Goal: Task Accomplishment & Management: Complete application form

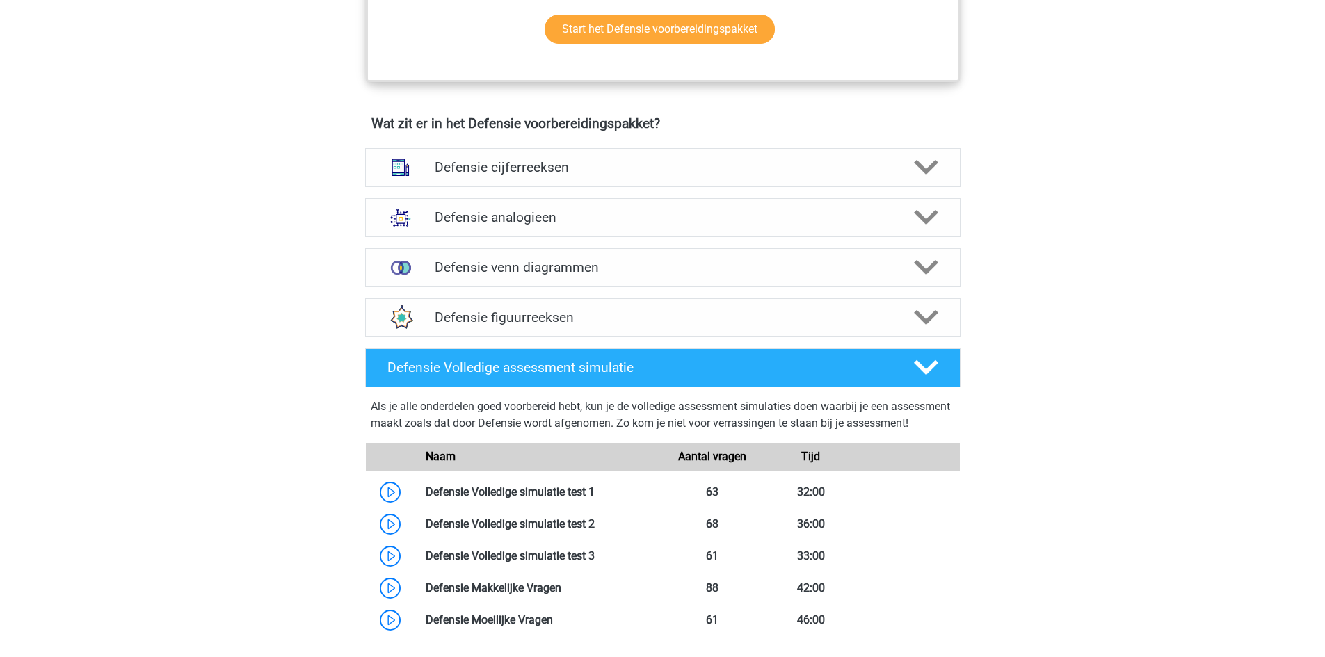
scroll to position [982, 0]
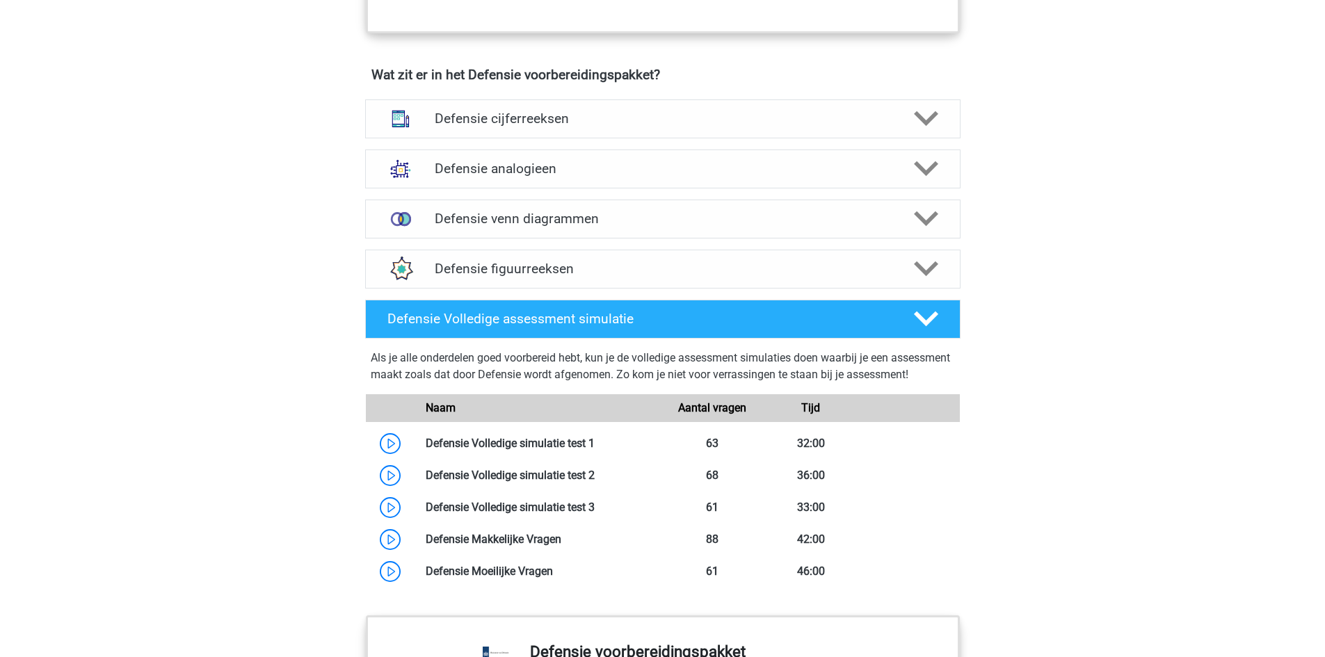
click at [1115, 403] on div "Registreer Nederlands" at bounding box center [662, 177] width 1325 height 2318
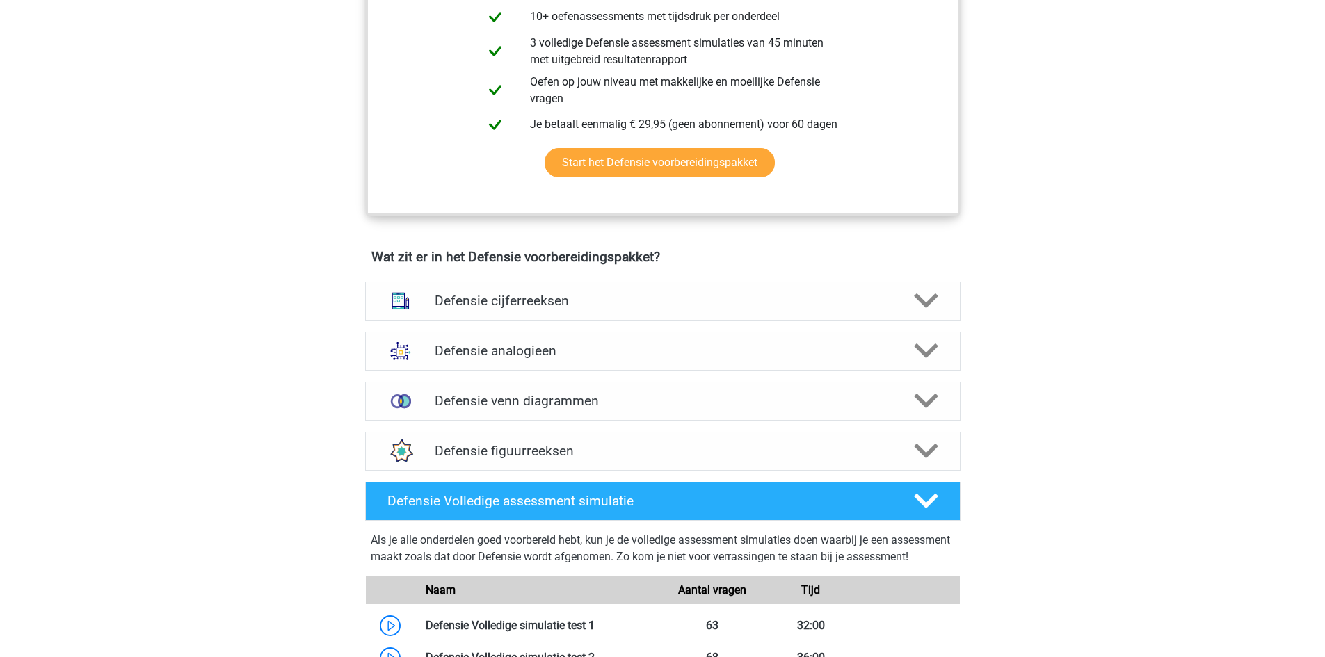
scroll to position [773, 0]
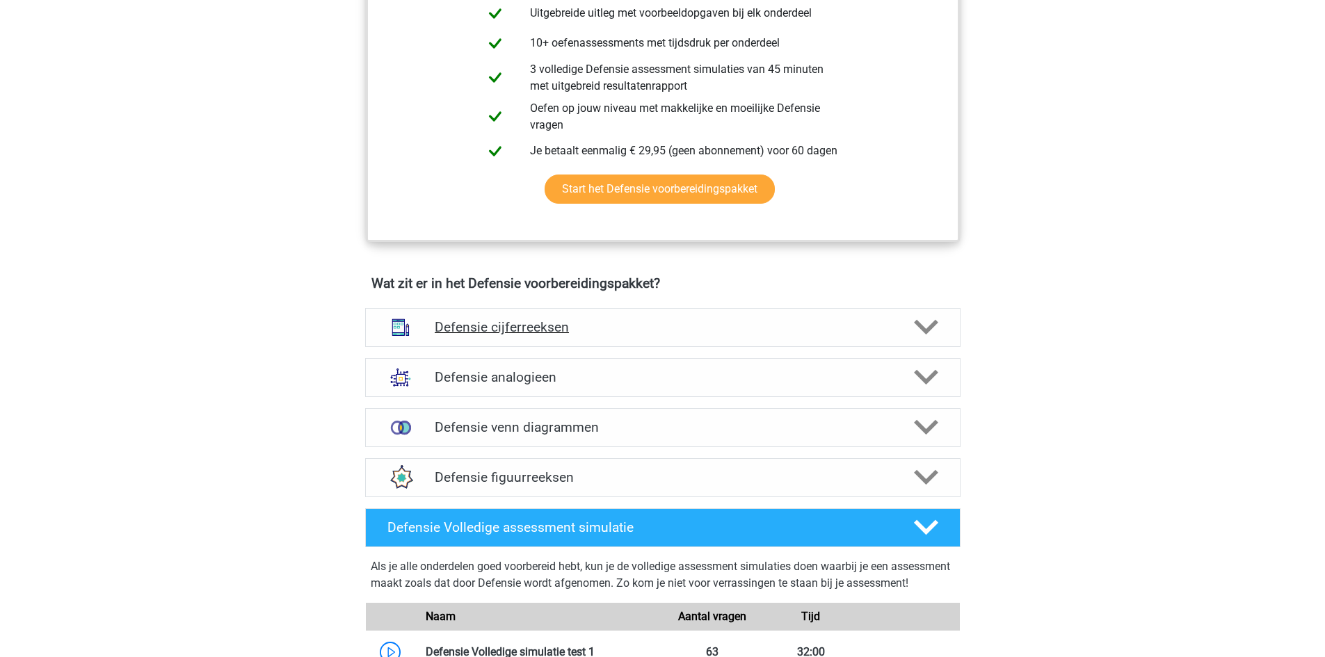
click at [559, 314] on div "Defensie cijferreeksen" at bounding box center [663, 327] width 596 height 39
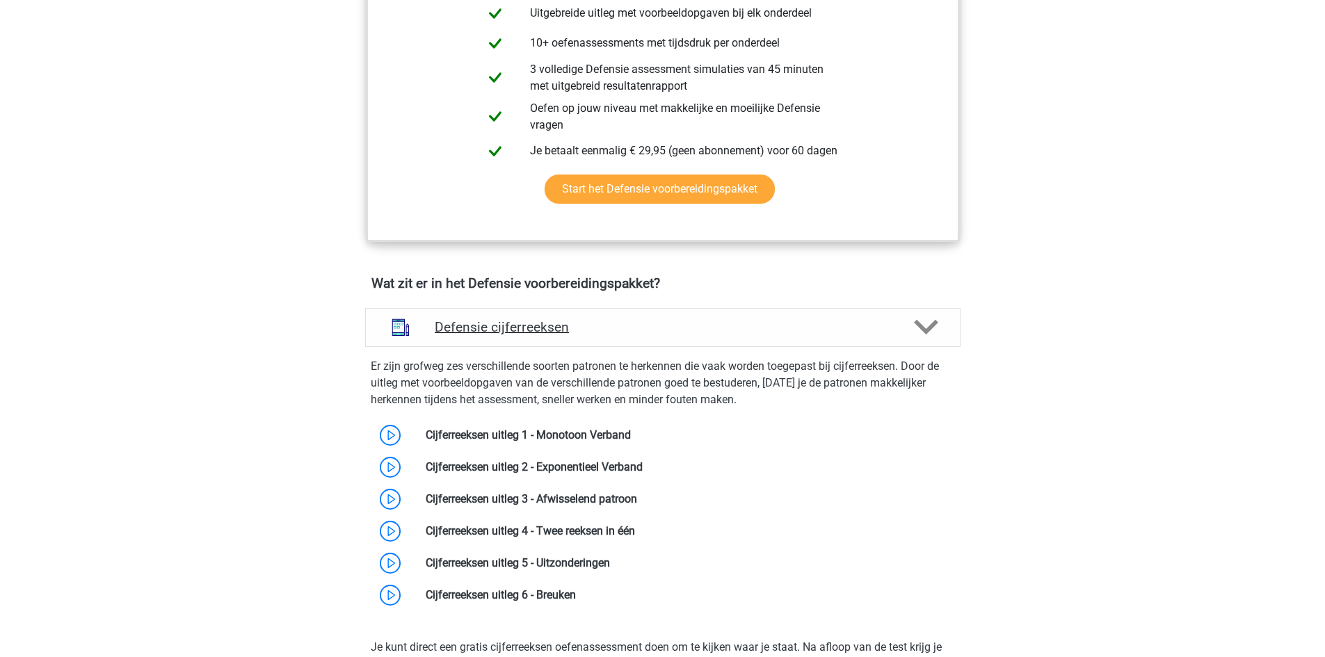
click at [611, 316] on div "Defensie cijferreeksen" at bounding box center [663, 327] width 596 height 39
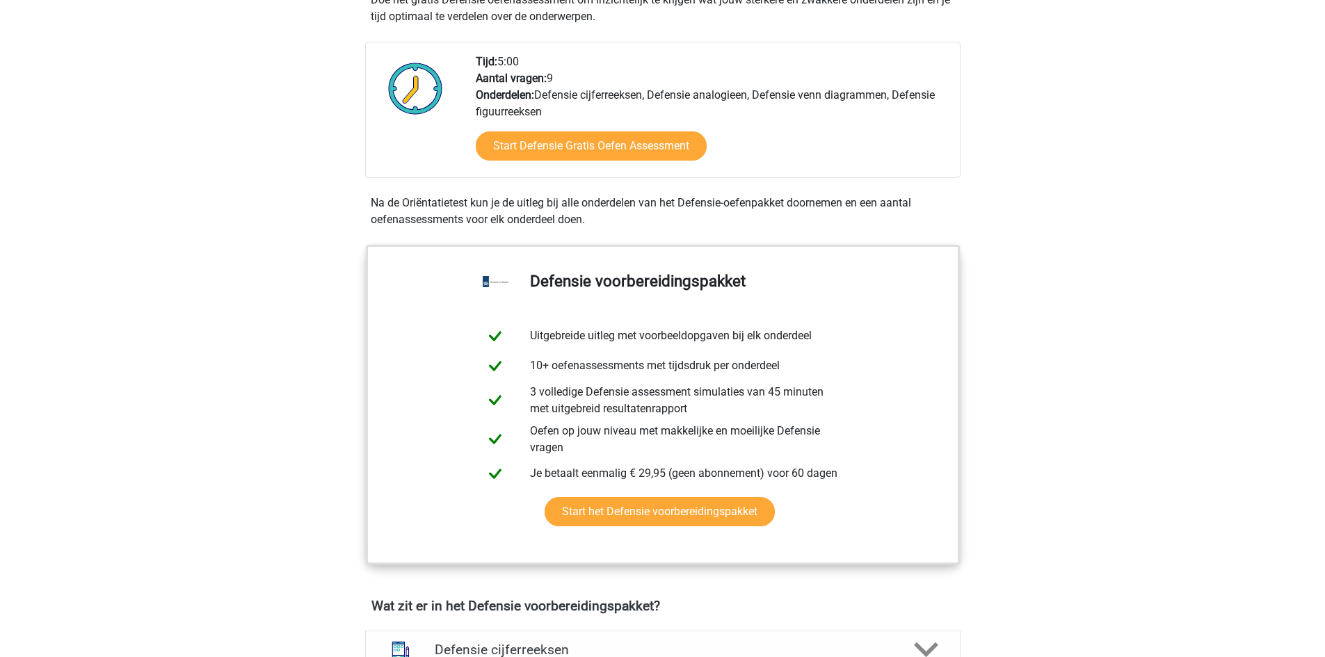
scroll to position [216, 0]
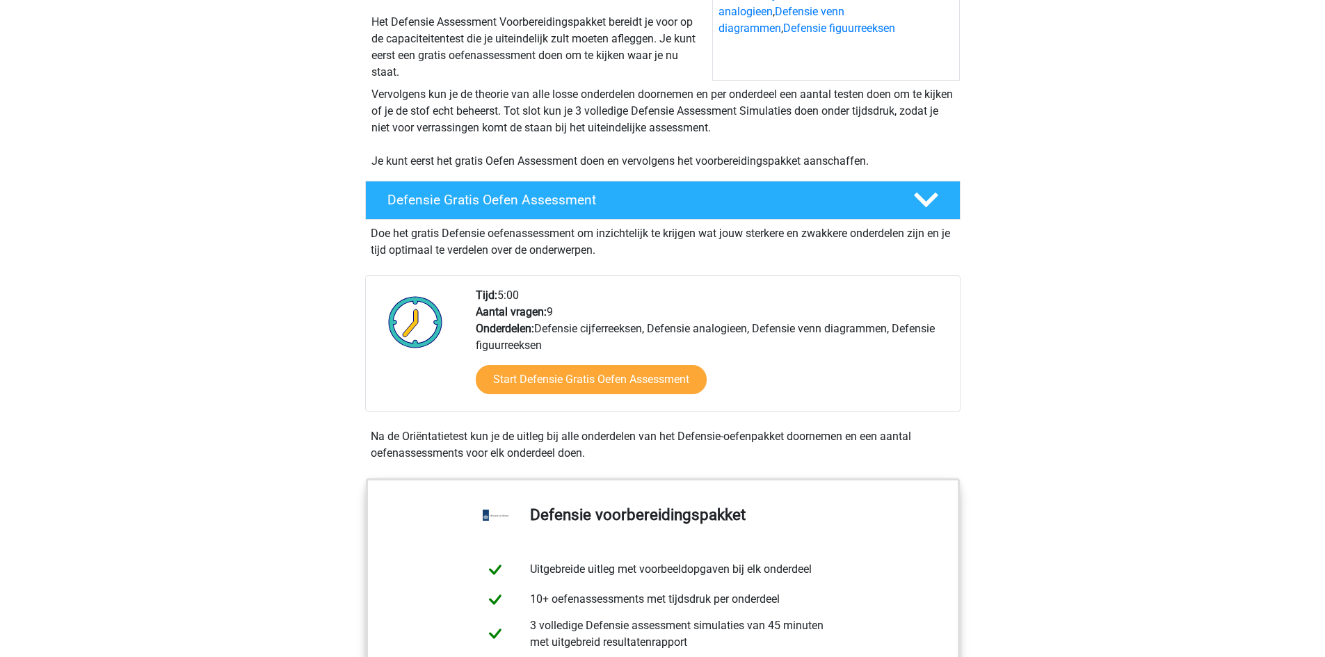
drag, startPoint x: 1168, startPoint y: 422, endPoint x: 1147, endPoint y: 409, distance: 25.3
click at [651, 372] on link "Start Defensie Gratis Oefen Assessment" at bounding box center [592, 379] width 266 height 33
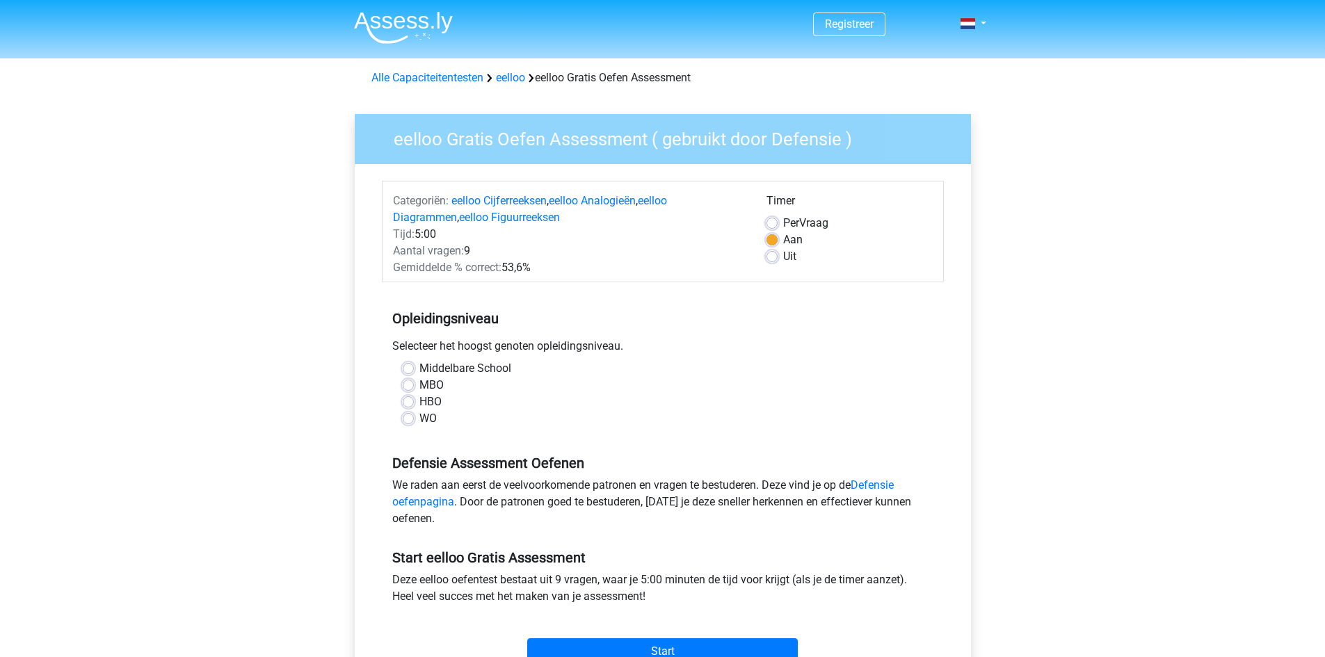
scroll to position [70, 0]
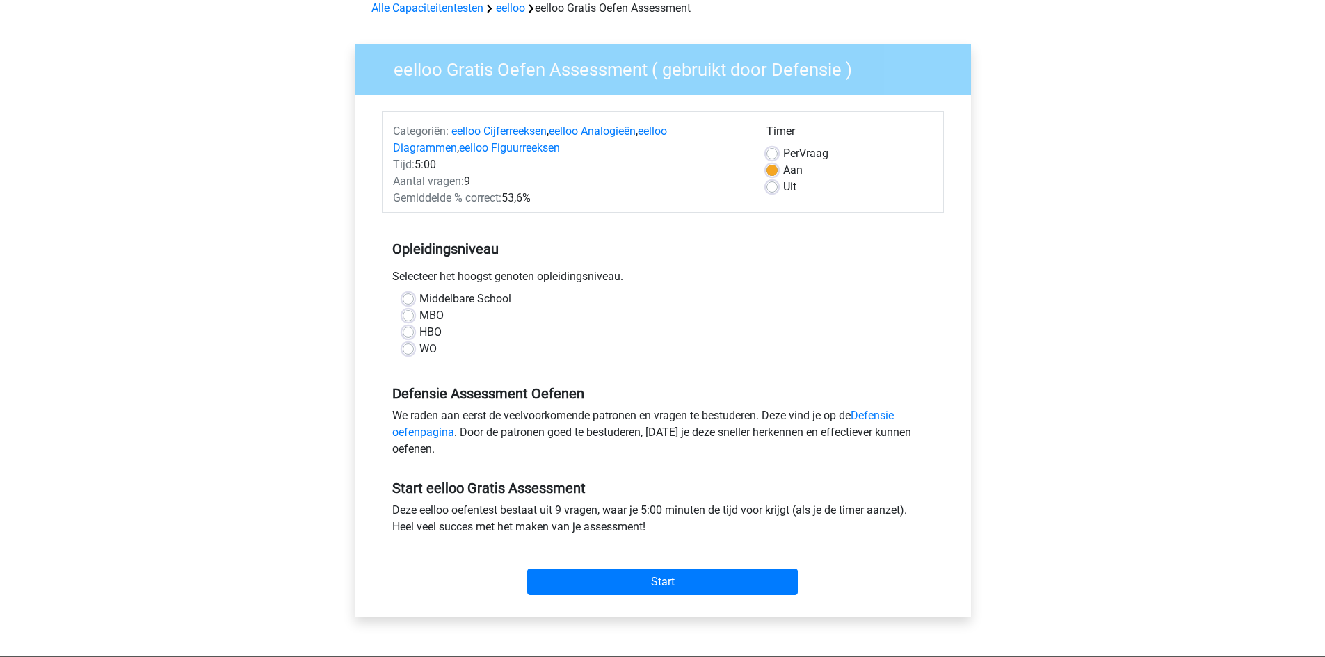
click at [420, 319] on label "MBO" at bounding box center [432, 316] width 24 height 17
click at [408, 319] on input "MBO" at bounding box center [408, 315] width 11 height 14
radio input "true"
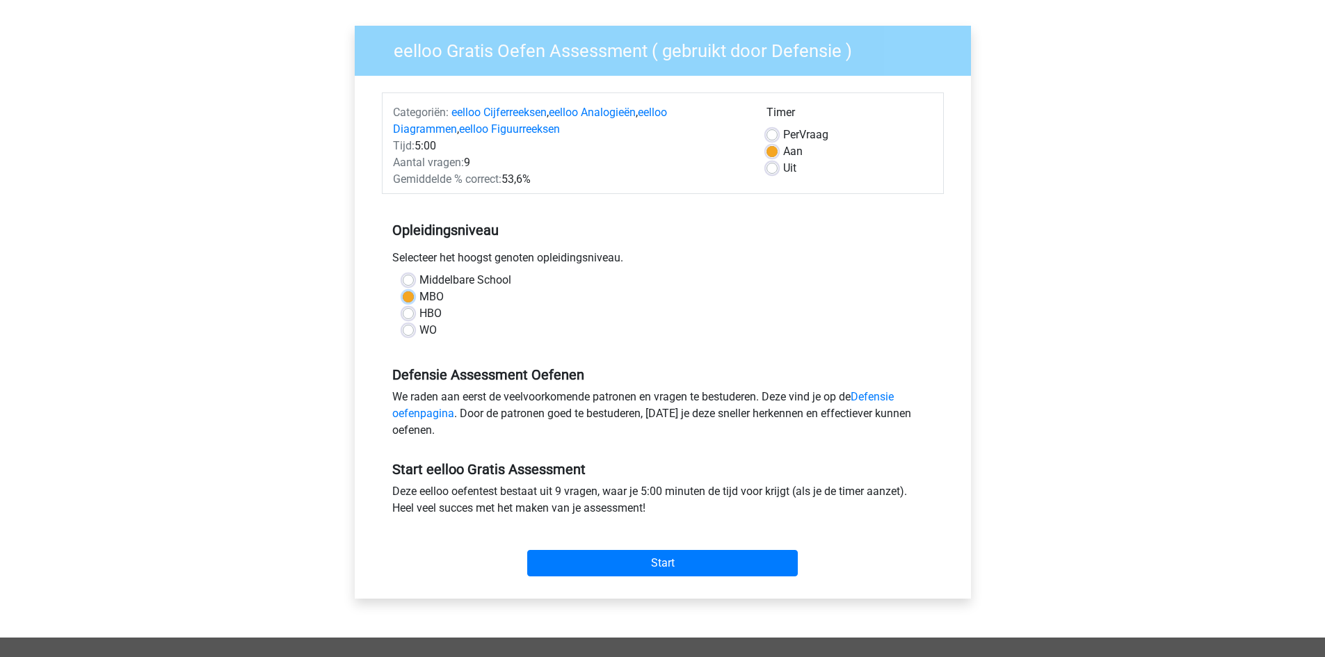
scroll to position [139, 0]
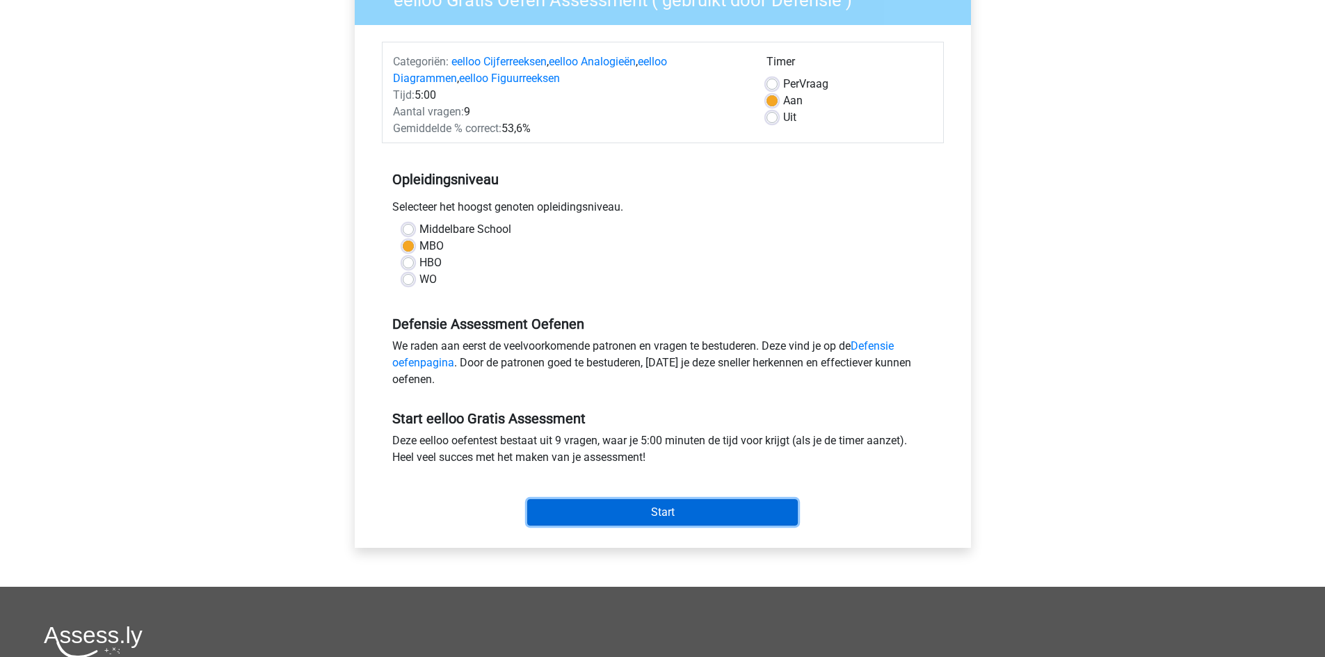
click at [673, 507] on input "Start" at bounding box center [662, 513] width 271 height 26
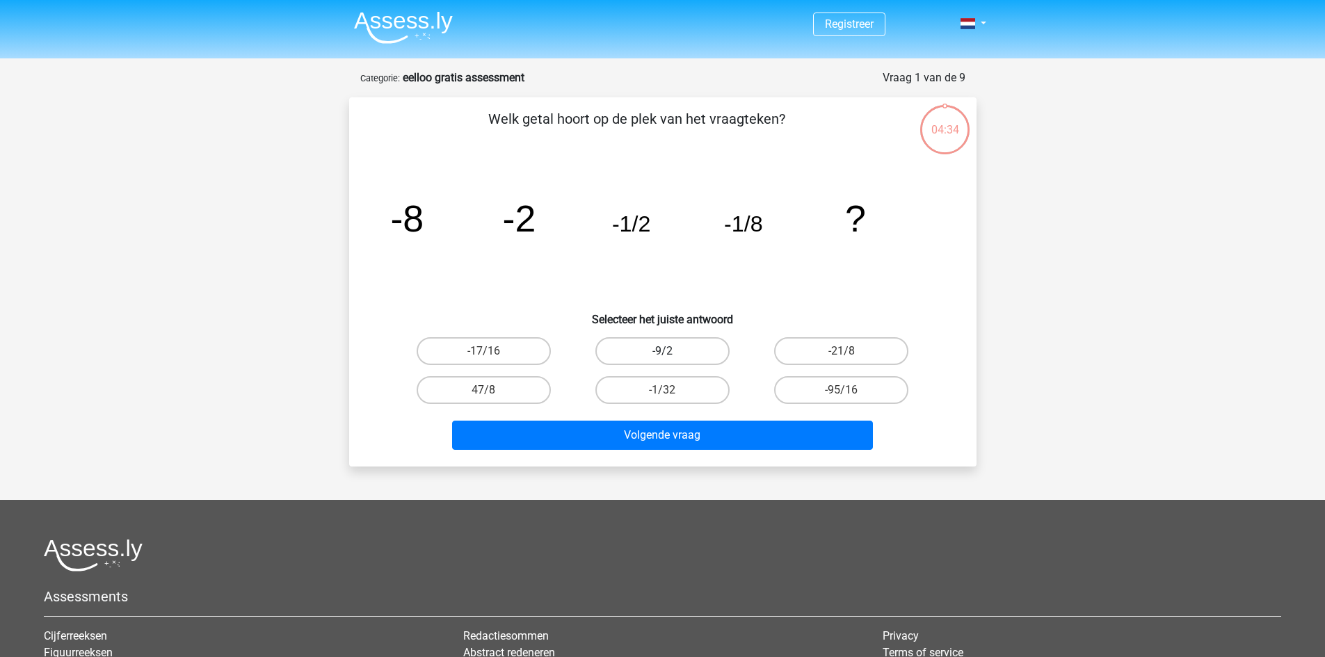
click at [712, 348] on label "-9/2" at bounding box center [663, 351] width 134 height 28
click at [671, 351] on input "-9/2" at bounding box center [666, 355] width 9 height 9
radio input "true"
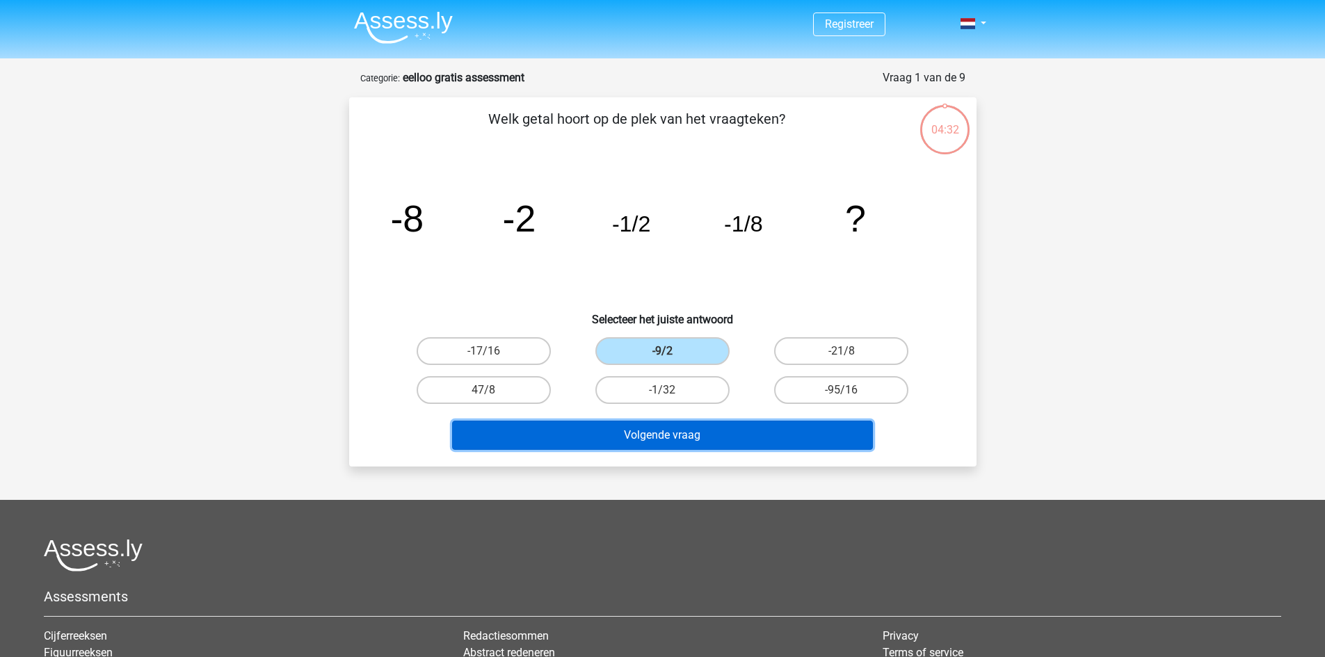
click at [742, 435] on button "Volgende vraag" at bounding box center [662, 435] width 421 height 29
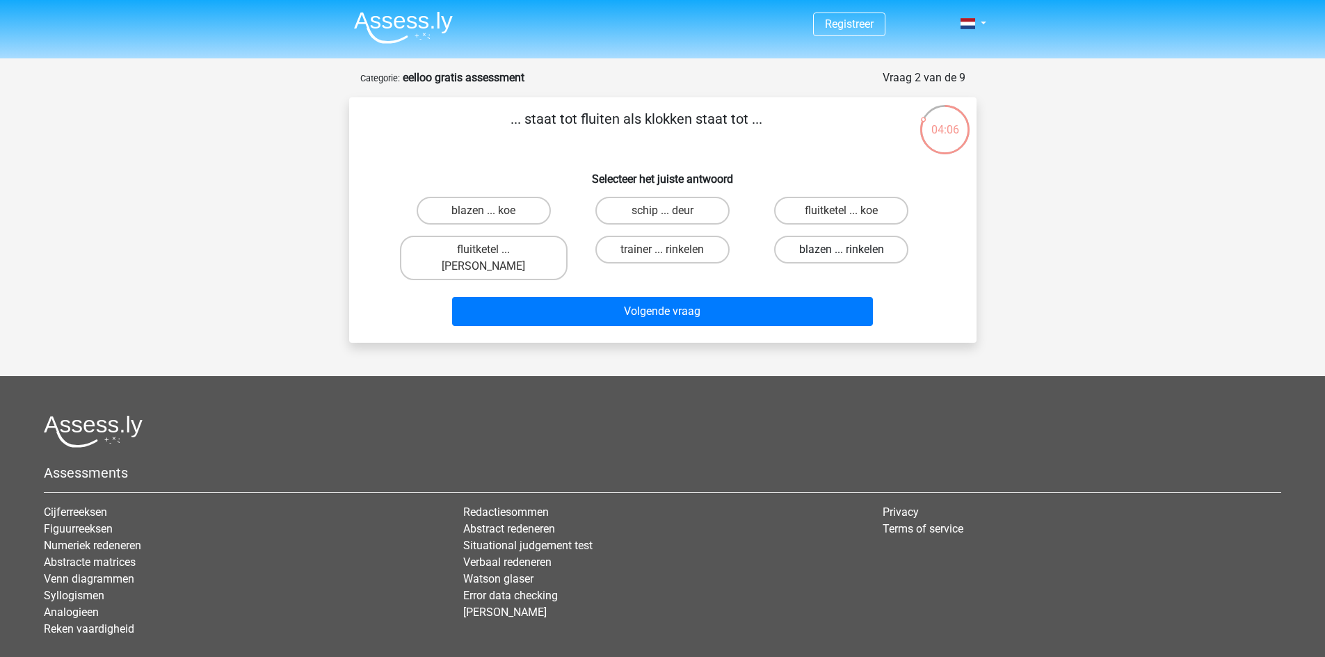
click at [818, 246] on label "blazen ... rinkelen" at bounding box center [841, 250] width 134 height 28
click at [842, 250] on input "blazen ... rinkelen" at bounding box center [846, 254] width 9 height 9
radio input "true"
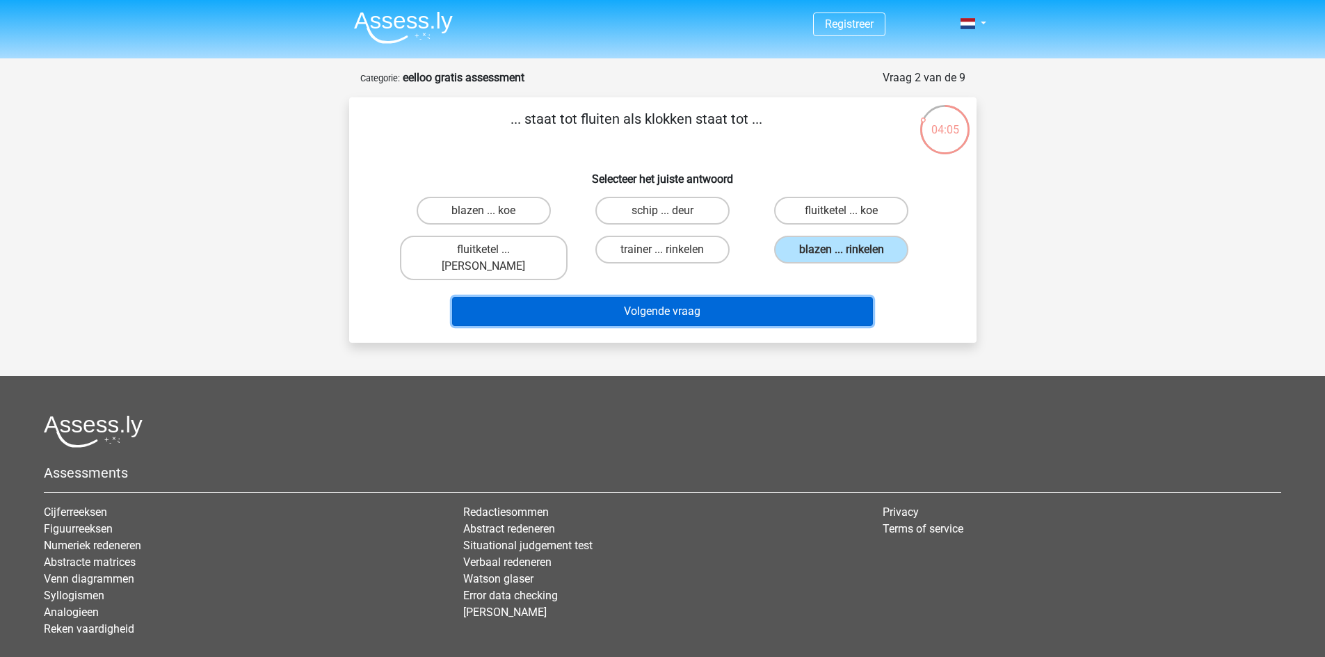
click at [780, 297] on button "Volgende vraag" at bounding box center [662, 311] width 421 height 29
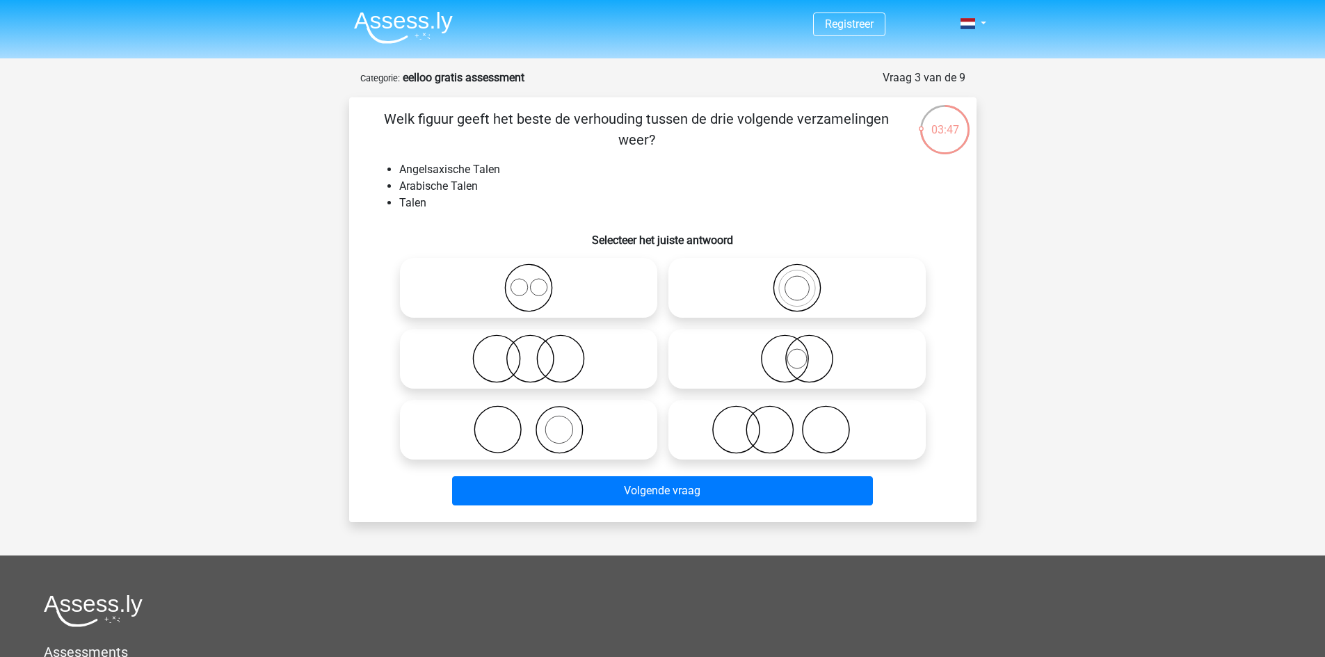
click at [748, 271] on icon at bounding box center [797, 288] width 246 height 49
click at [797, 272] on input "radio" at bounding box center [801, 276] width 9 height 9
radio input "true"
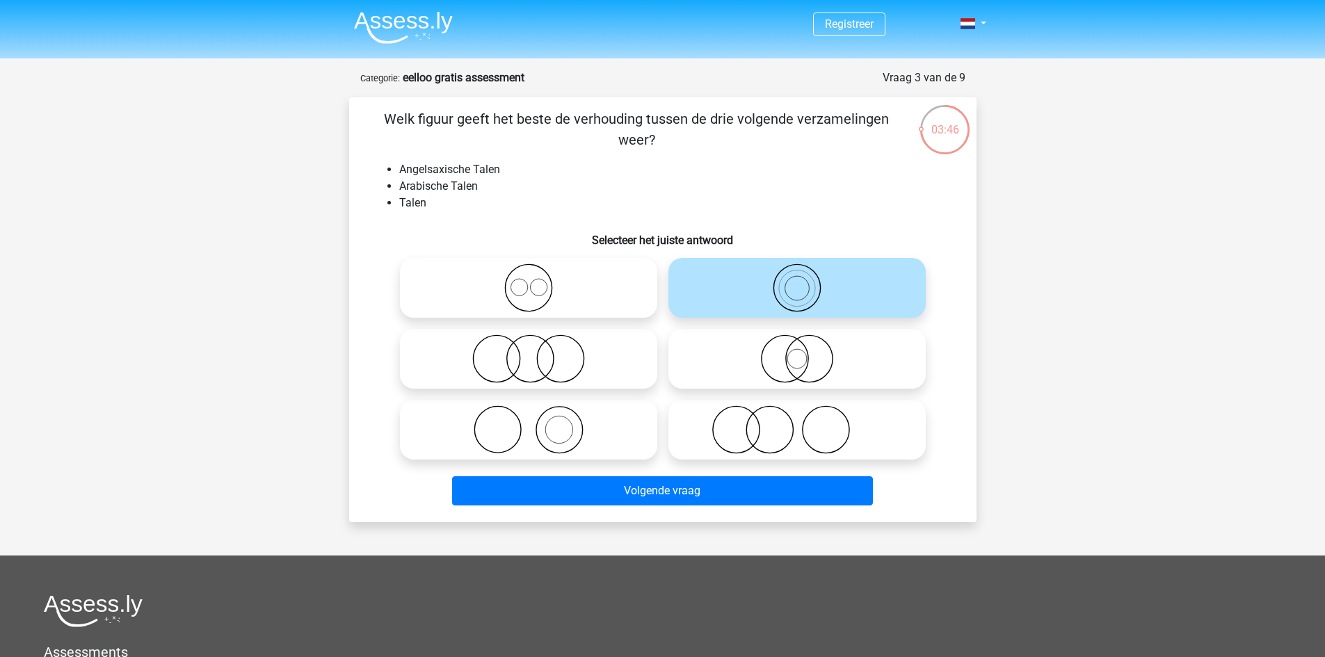
click at [691, 294] on icon at bounding box center [797, 288] width 246 height 49
click at [797, 281] on input "radio" at bounding box center [801, 276] width 9 height 9
click at [752, 213] on div "Welk figuur geeft het beste de verhouding tussen de drie volgende verzamelingen…" at bounding box center [663, 310] width 616 height 403
click at [726, 362] on icon at bounding box center [797, 359] width 246 height 49
click at [797, 352] on input "radio" at bounding box center [801, 347] width 9 height 9
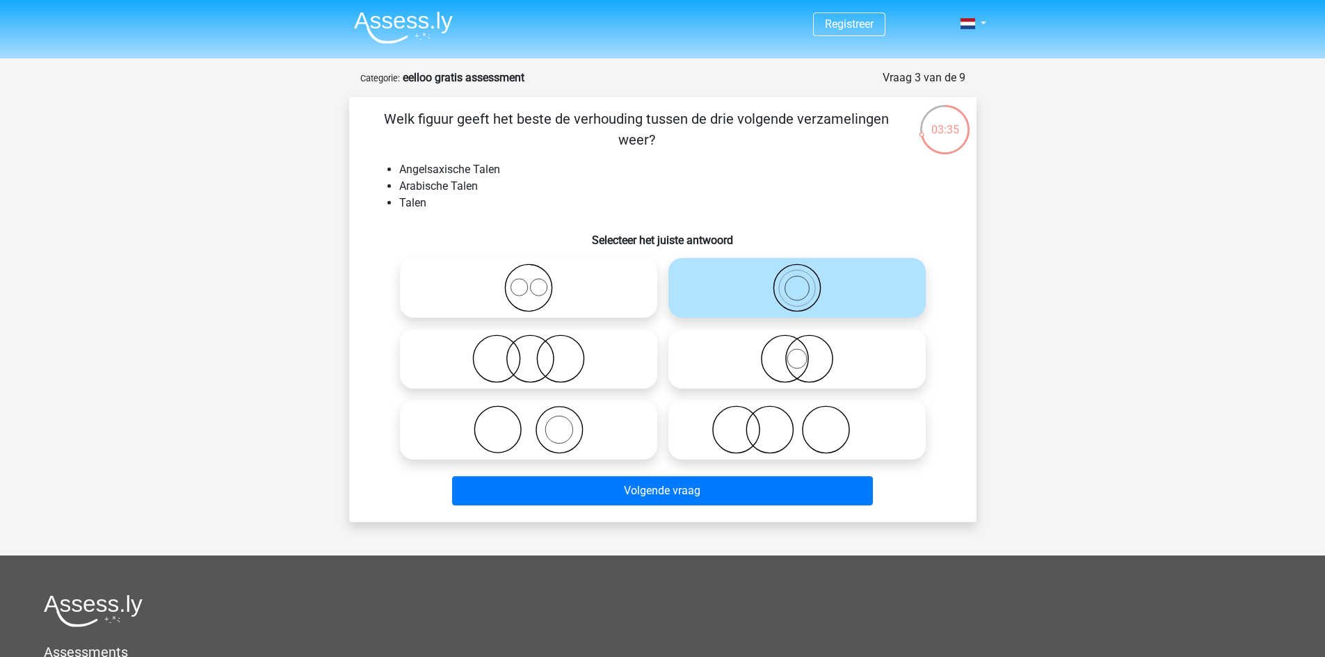
radio input "true"
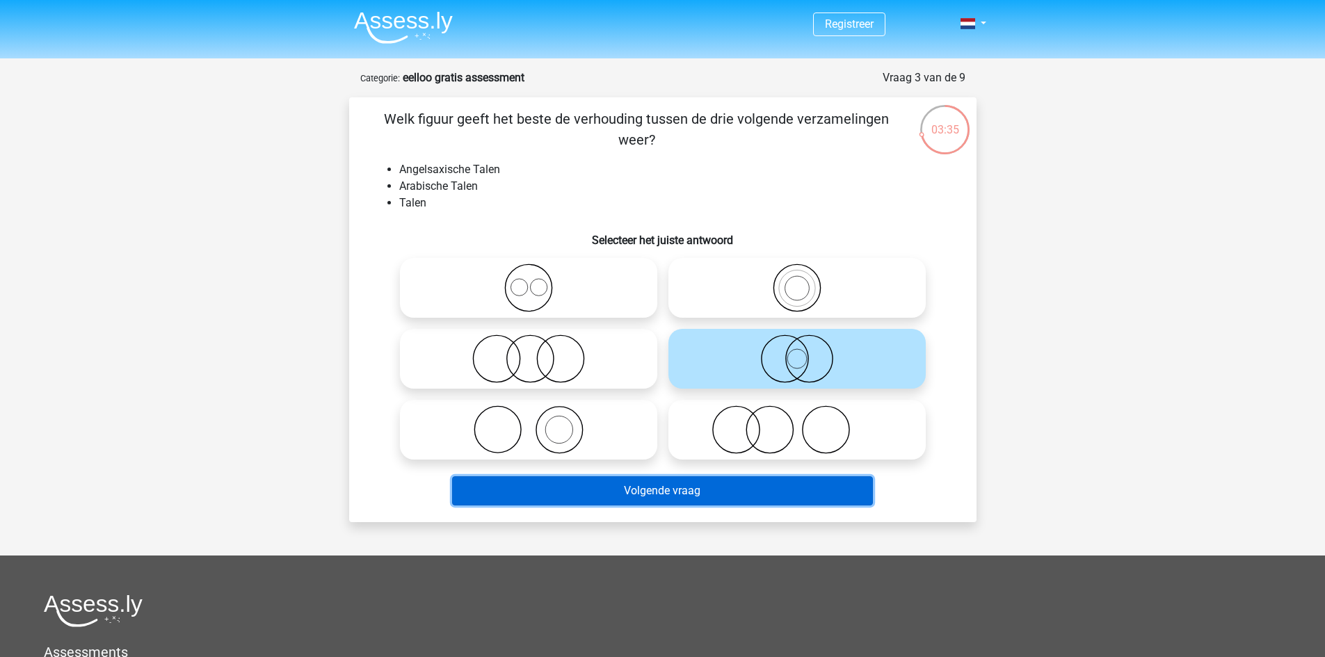
click at [685, 488] on button "Volgende vraag" at bounding box center [662, 491] width 421 height 29
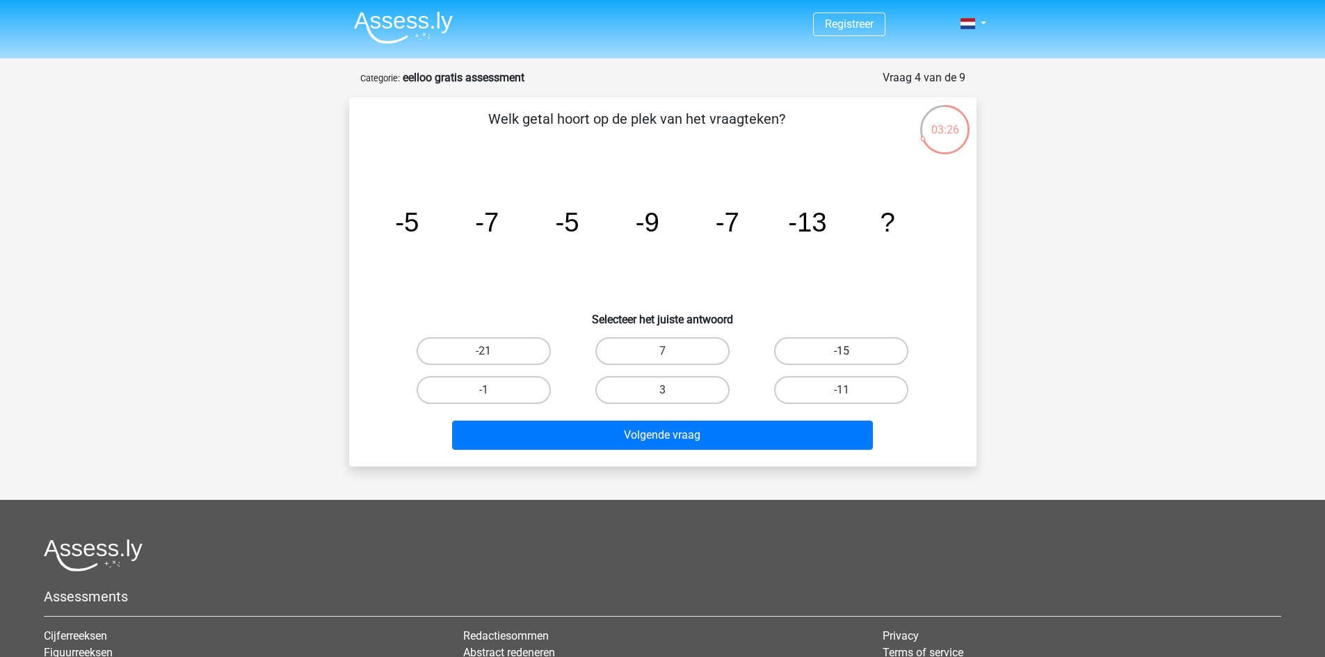
click at [816, 351] on label "-15" at bounding box center [841, 351] width 134 height 28
click at [842, 351] on input "-15" at bounding box center [846, 355] width 9 height 9
radio input "true"
click at [817, 390] on label "-11" at bounding box center [841, 390] width 134 height 28
click at [842, 390] on input "-11" at bounding box center [846, 394] width 9 height 9
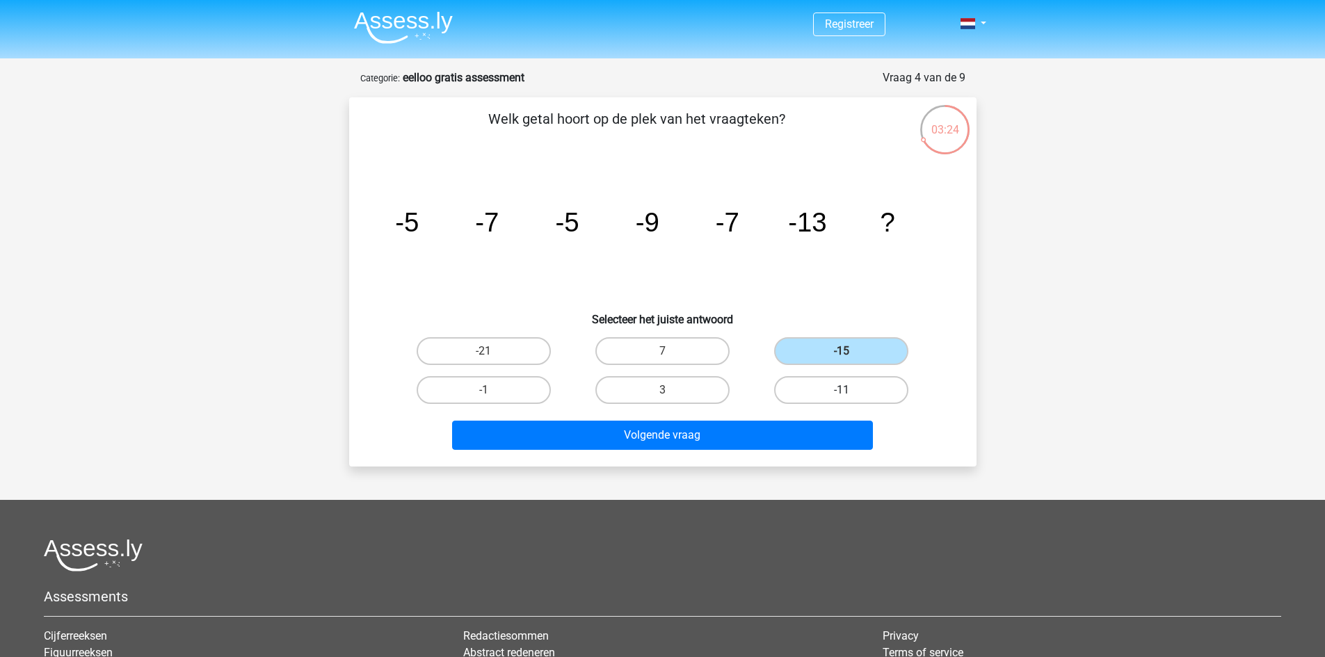
radio input "true"
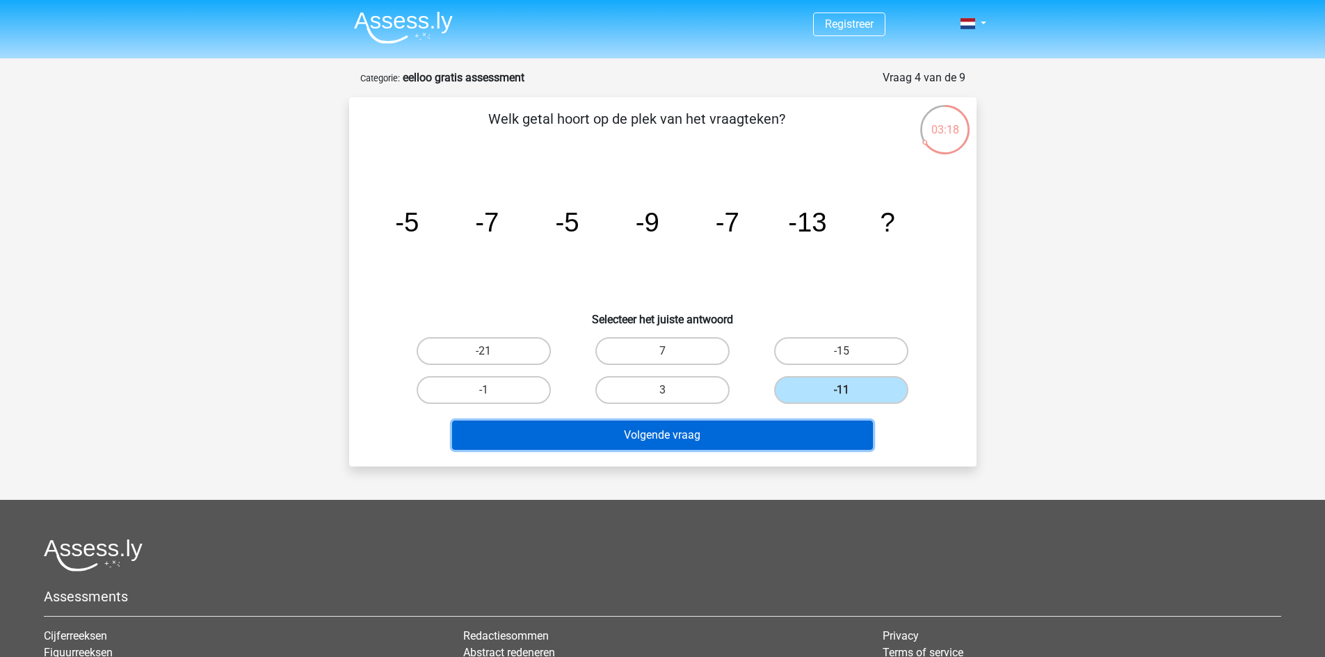
click at [781, 431] on button "Volgende vraag" at bounding box center [662, 435] width 421 height 29
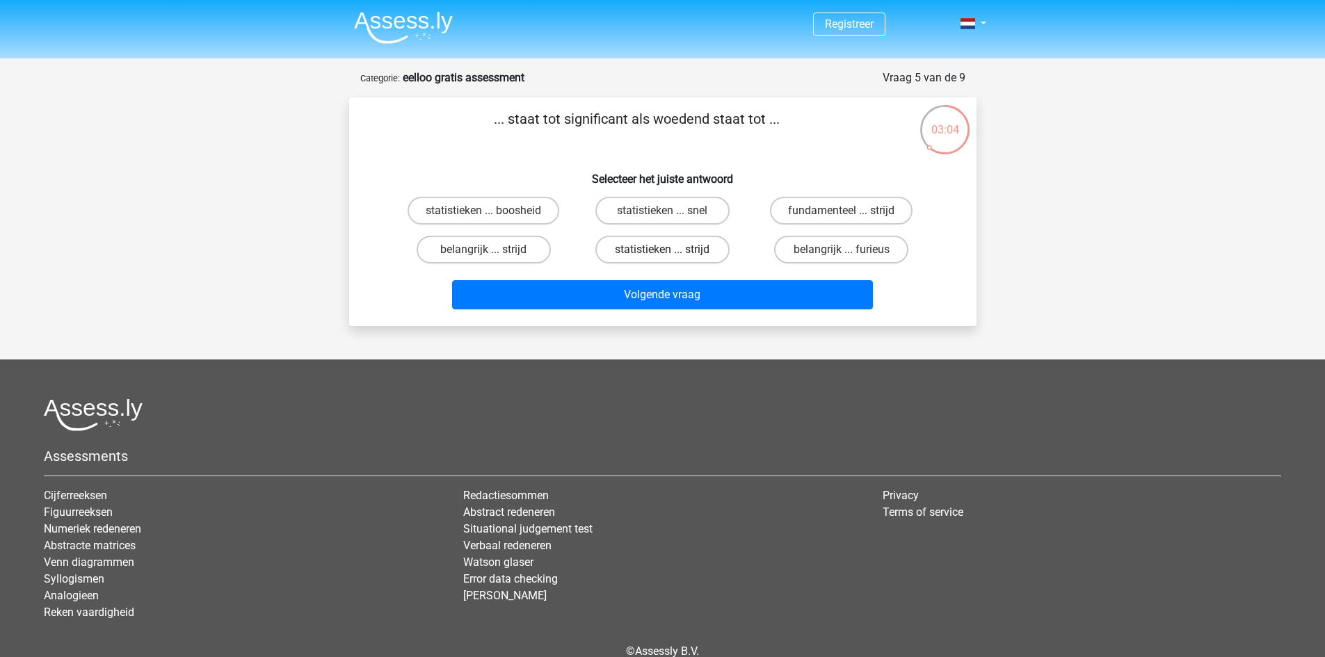
click at [705, 255] on label "statistieken ... strijd" at bounding box center [663, 250] width 134 height 28
click at [671, 255] on input "statistieken ... strijd" at bounding box center [666, 254] width 9 height 9
radio input "true"
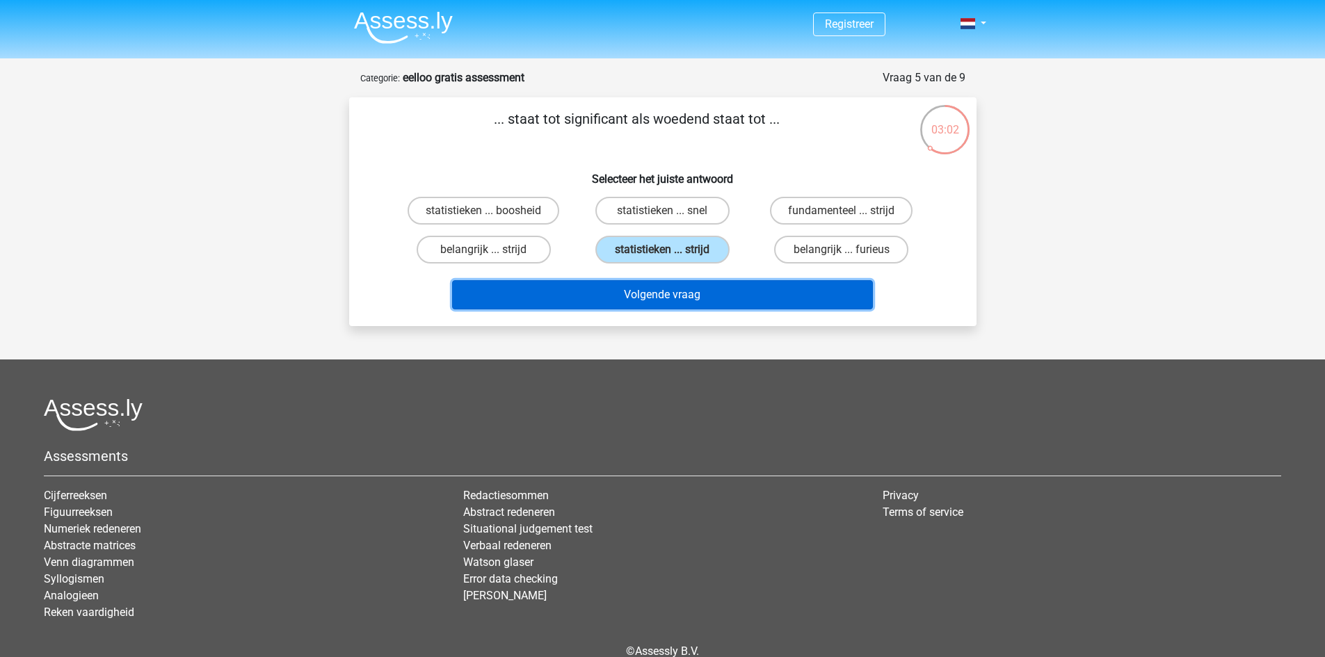
click at [694, 291] on button "Volgende vraag" at bounding box center [662, 294] width 421 height 29
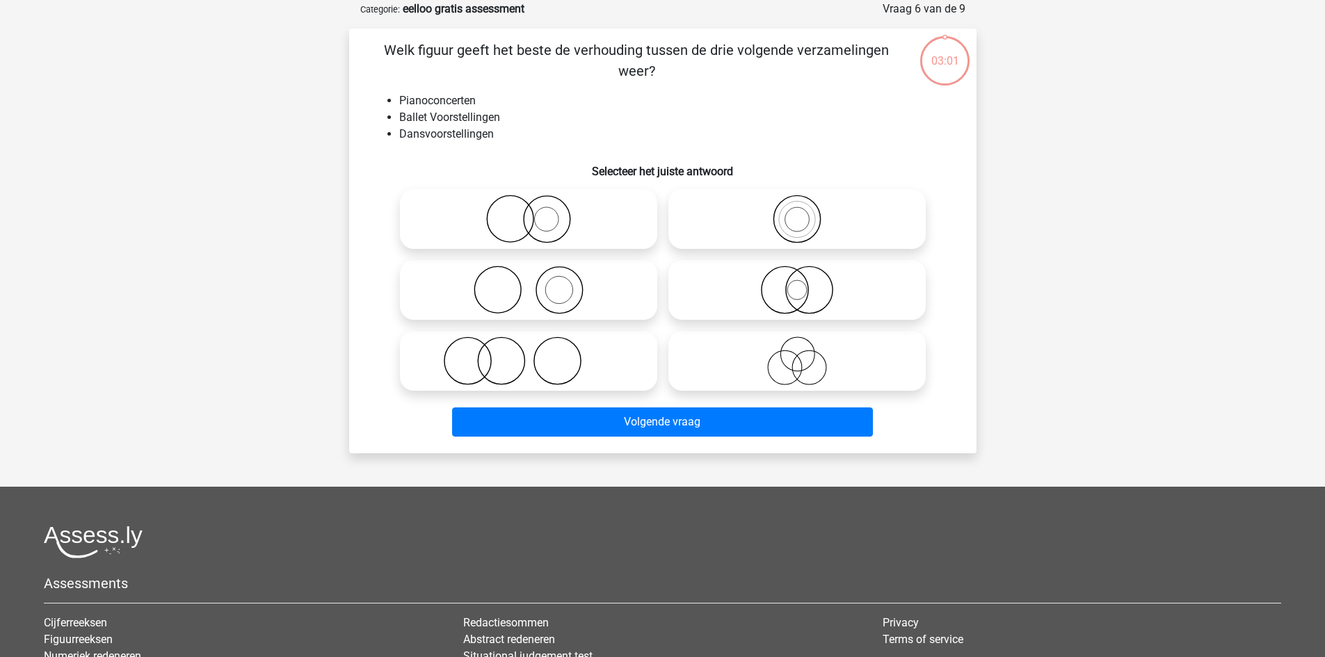
scroll to position [70, 0]
click at [771, 232] on icon at bounding box center [797, 218] width 246 height 49
click at [797, 212] on input "radio" at bounding box center [801, 206] width 9 height 9
radio input "true"
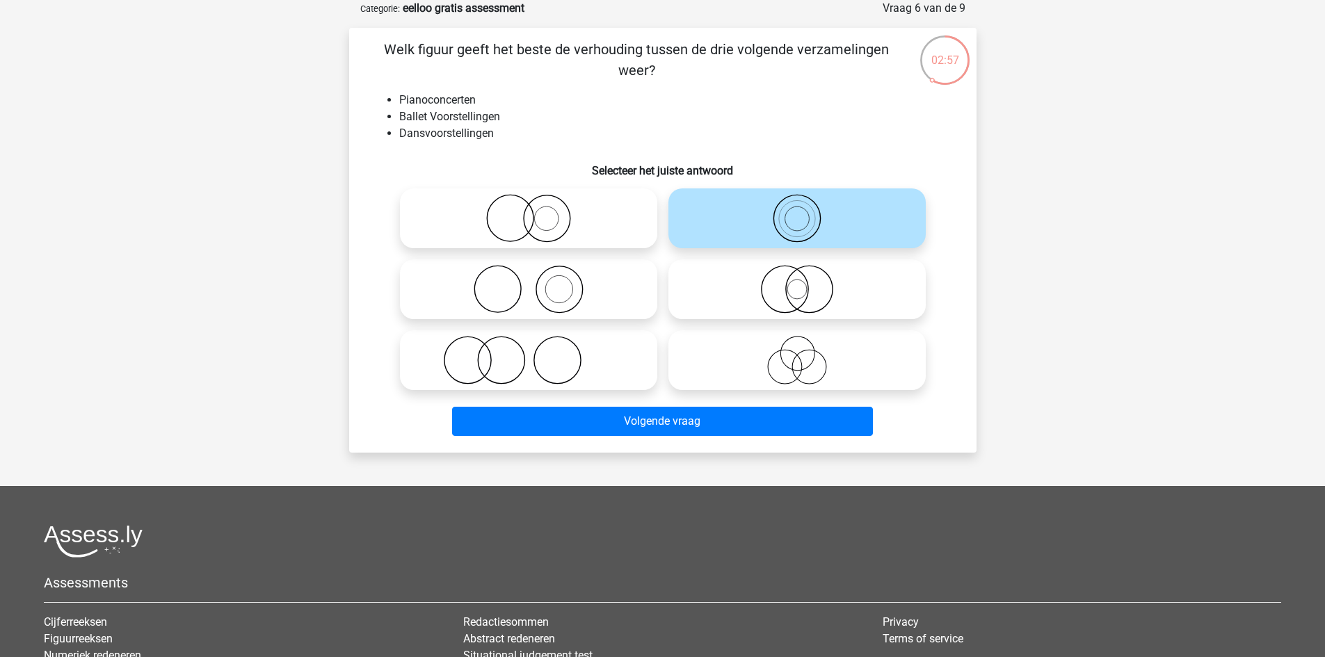
click at [740, 398] on div "Volgende vraag" at bounding box center [663, 419] width 583 height 46
click at [744, 400] on div "Volgende vraag" at bounding box center [663, 419] width 583 height 46
click at [748, 404] on div "Volgende vraag" at bounding box center [663, 419] width 583 height 46
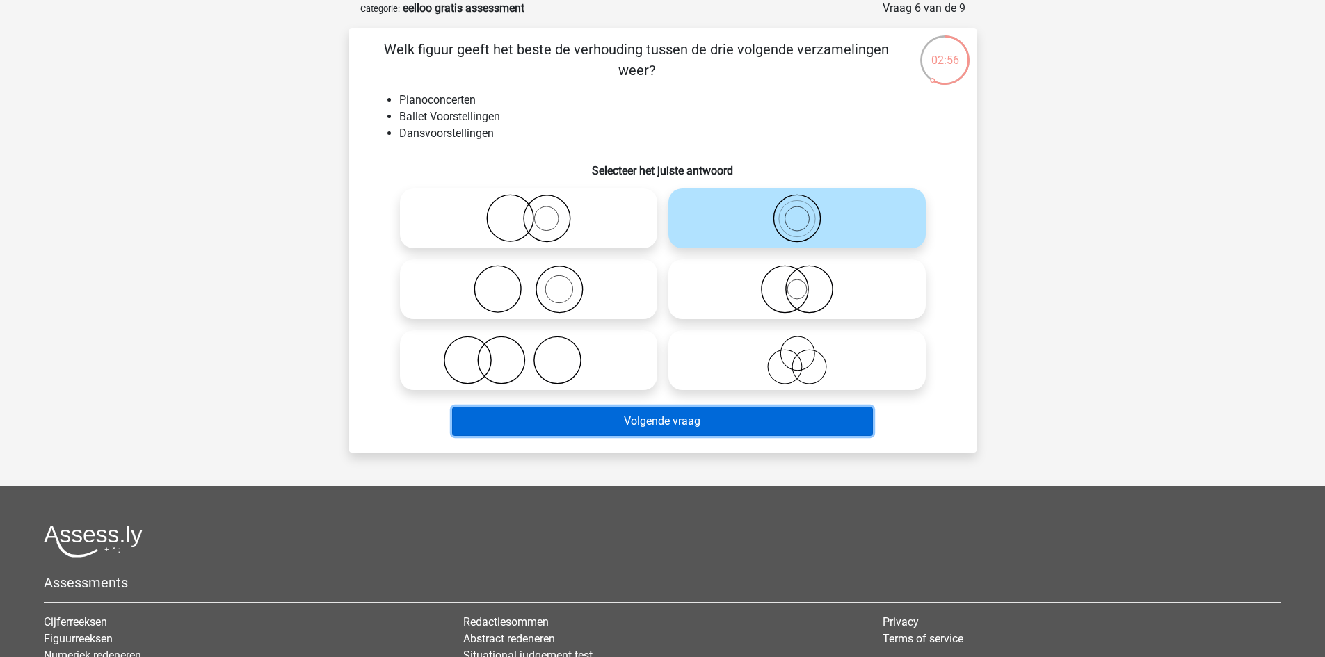
click at [750, 413] on button "Volgende vraag" at bounding box center [662, 421] width 421 height 29
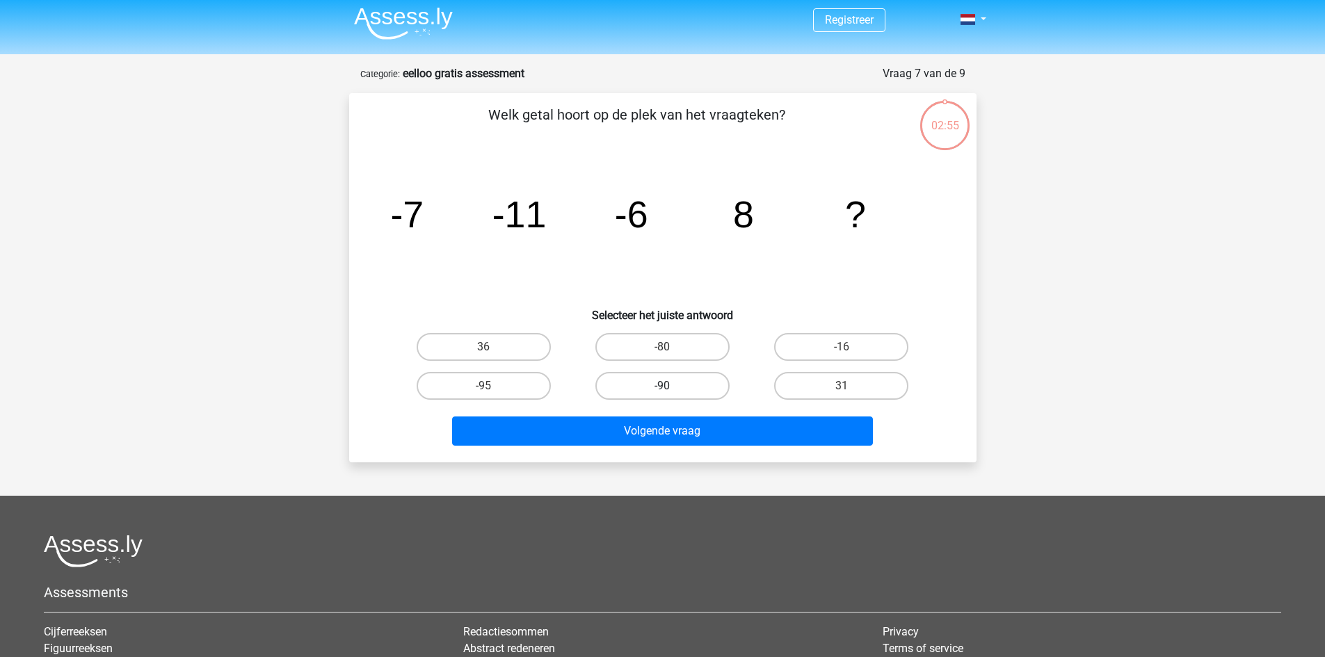
scroll to position [0, 0]
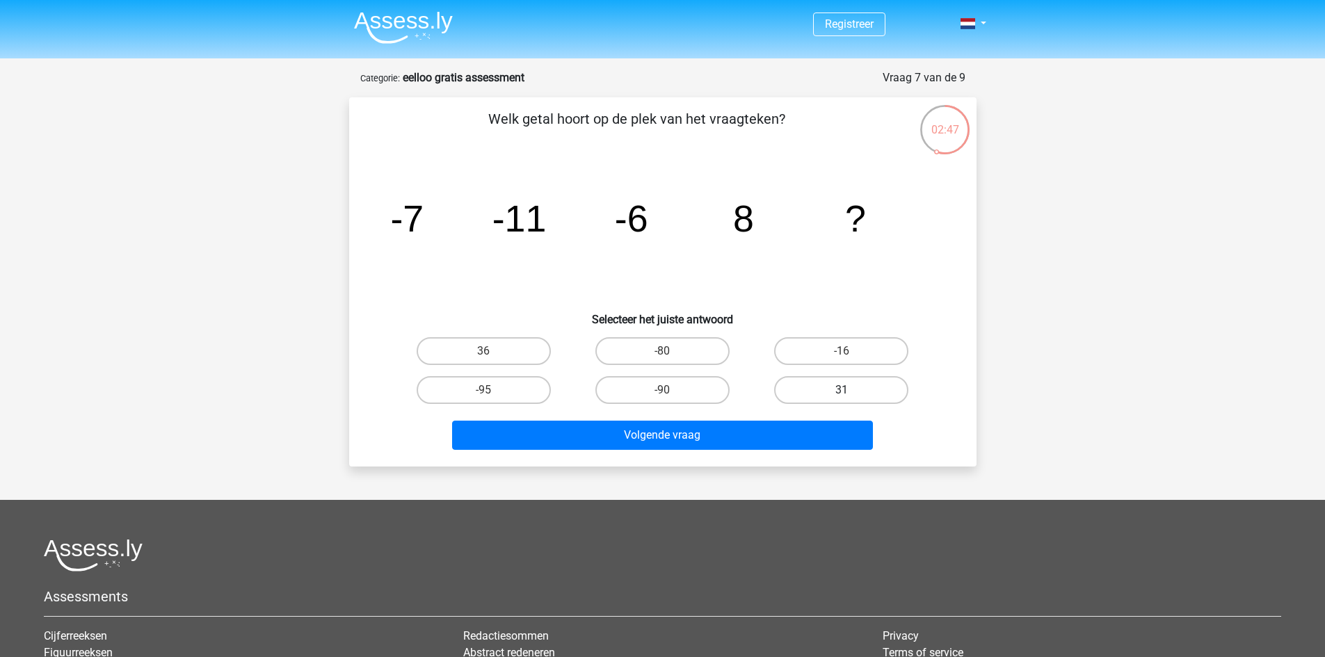
click at [781, 390] on label "31" at bounding box center [841, 390] width 134 height 28
click at [842, 390] on input "31" at bounding box center [846, 394] width 9 height 9
radio input "true"
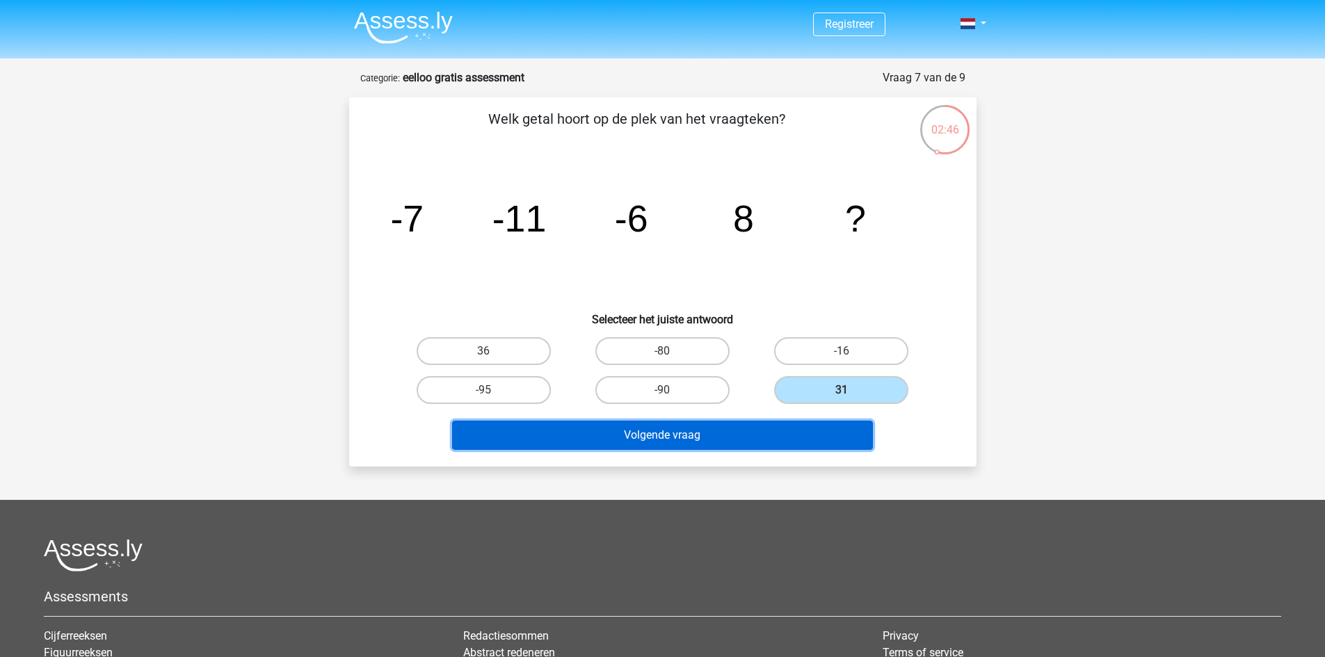
click at [753, 441] on button "Volgende vraag" at bounding box center [662, 435] width 421 height 29
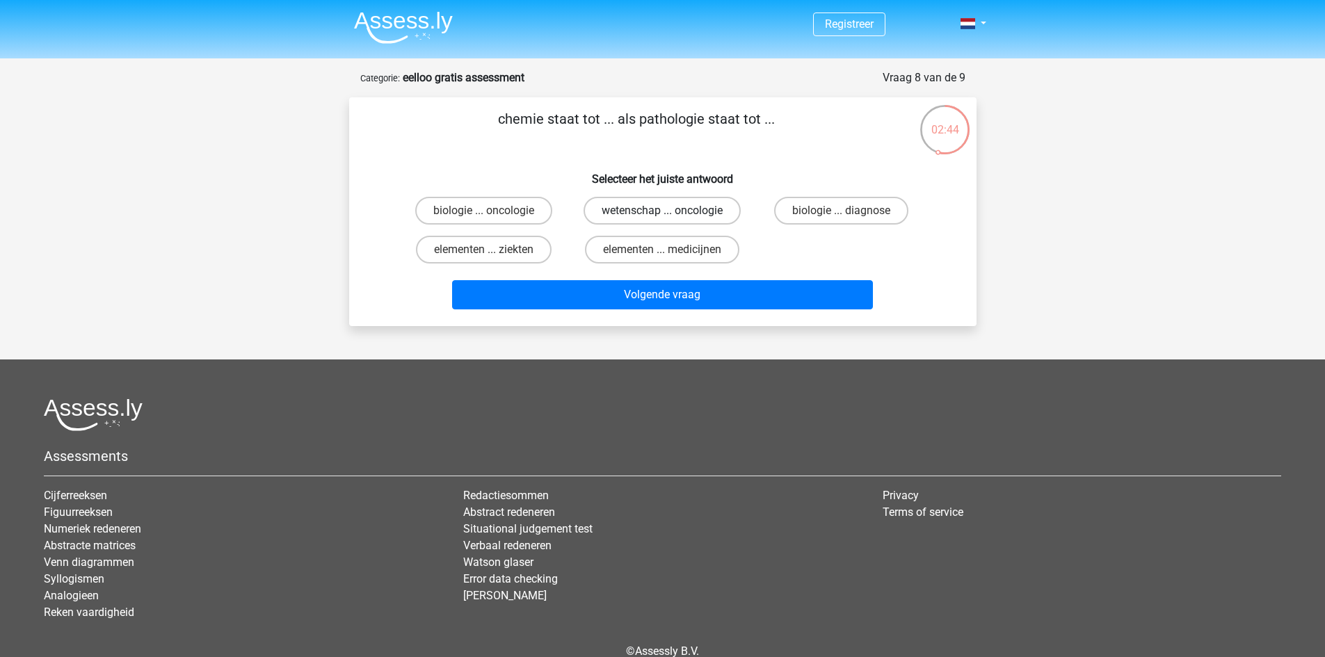
click at [700, 223] on label "wetenschap ... oncologie" at bounding box center [662, 211] width 157 height 28
click at [671, 220] on input "wetenschap ... oncologie" at bounding box center [666, 215] width 9 height 9
radio input "true"
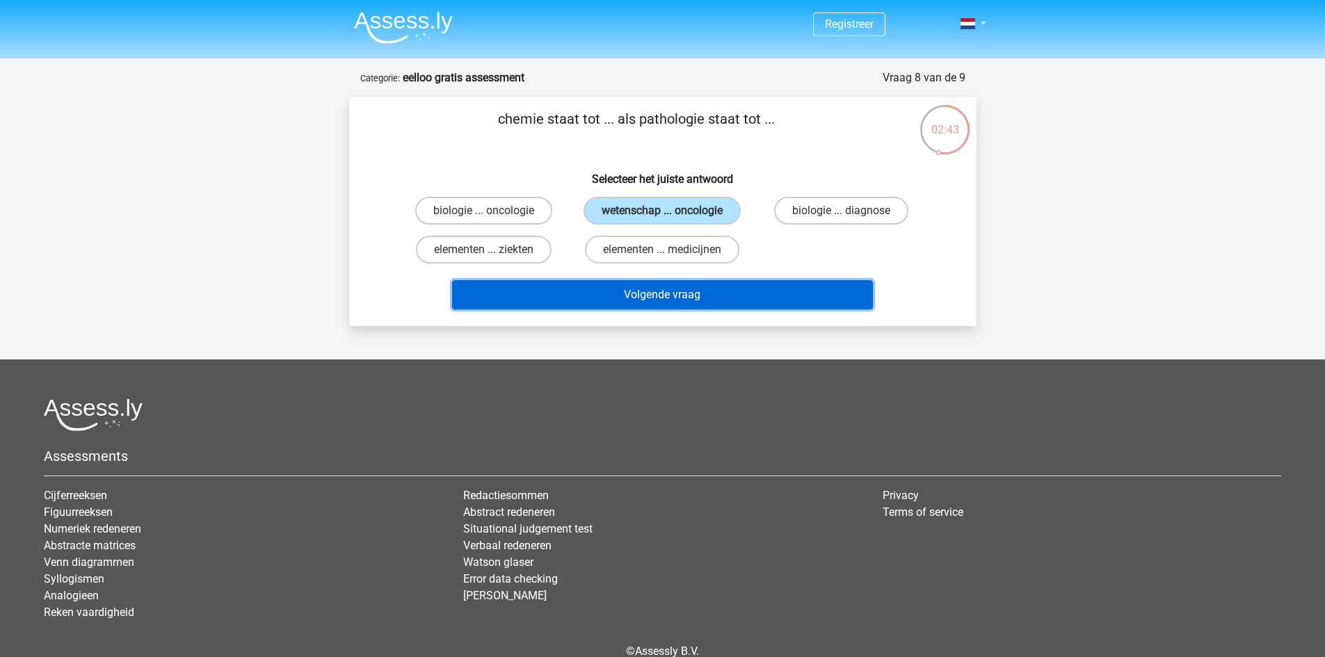
click at [776, 292] on button "Volgende vraag" at bounding box center [662, 294] width 421 height 29
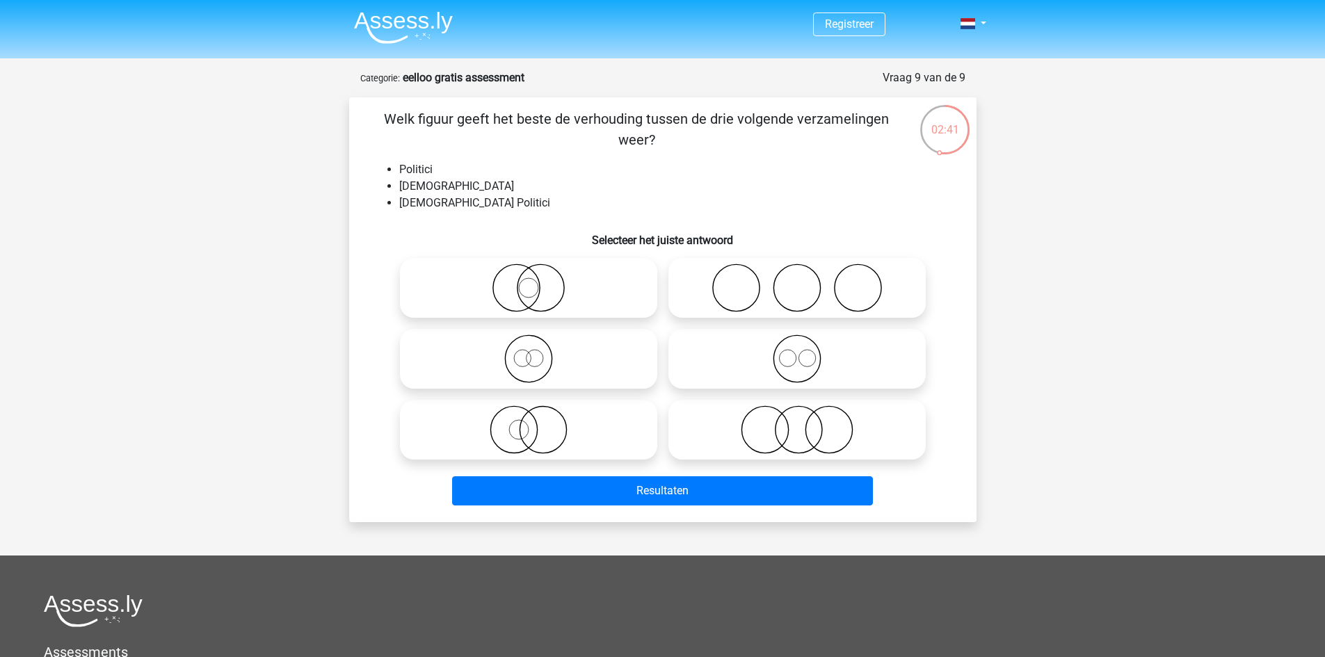
click at [769, 288] on icon at bounding box center [797, 288] width 246 height 49
click at [797, 281] on input "radio" at bounding box center [801, 276] width 9 height 9
radio input "true"
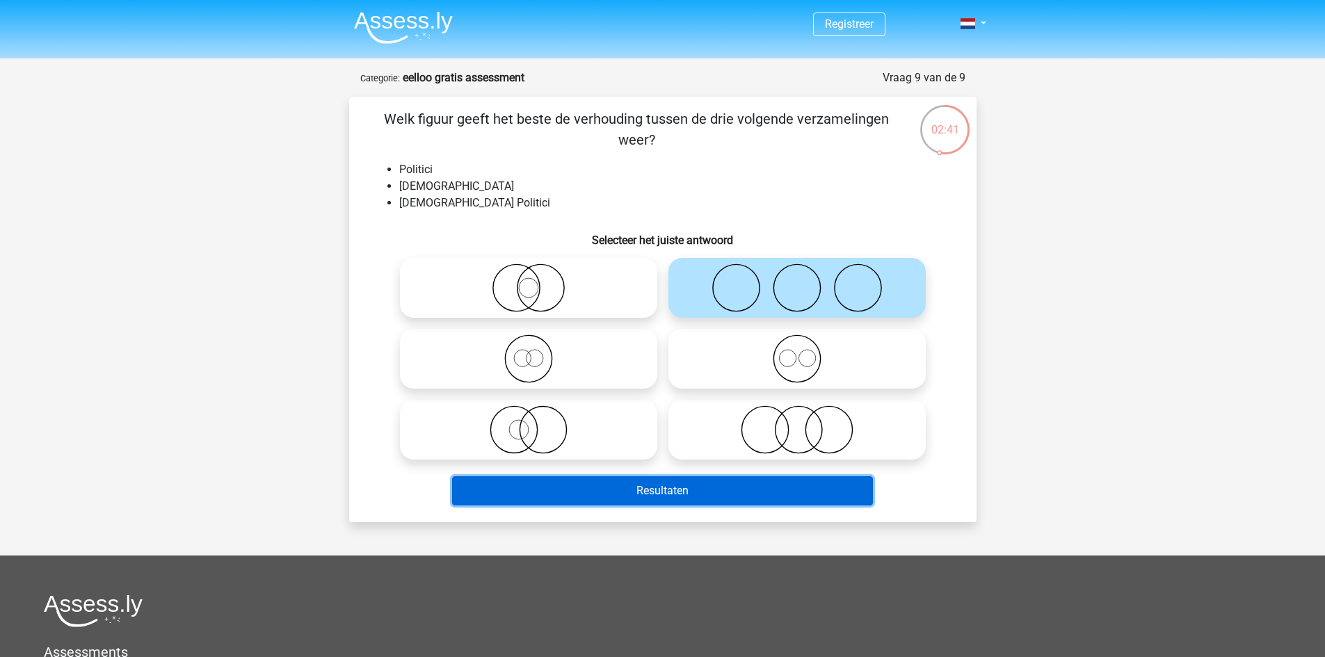
click at [702, 486] on button "Resultaten" at bounding box center [662, 491] width 421 height 29
